Goal: Task Accomplishment & Management: Manage account settings

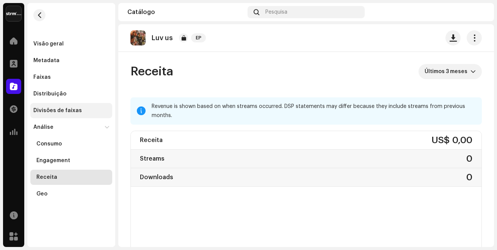
click at [59, 109] on div "Divisões de faixas" at bounding box center [57, 111] width 48 height 6
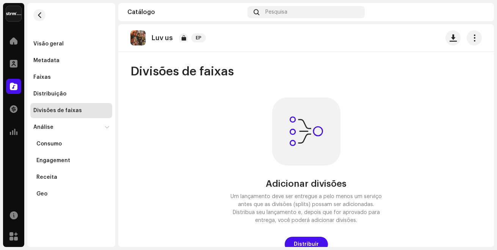
scroll to position [5, 0]
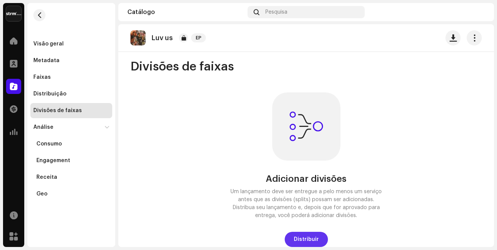
click at [308, 236] on span "Distribuir" at bounding box center [306, 239] width 25 height 15
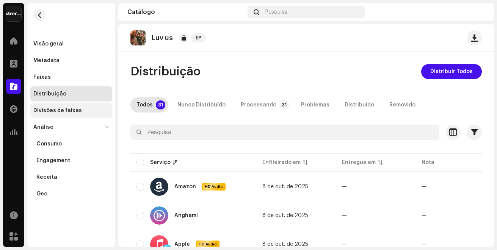
click at [72, 111] on div "Divisões de faixas" at bounding box center [57, 111] width 48 height 6
